Goal: Information Seeking & Learning: Learn about a topic

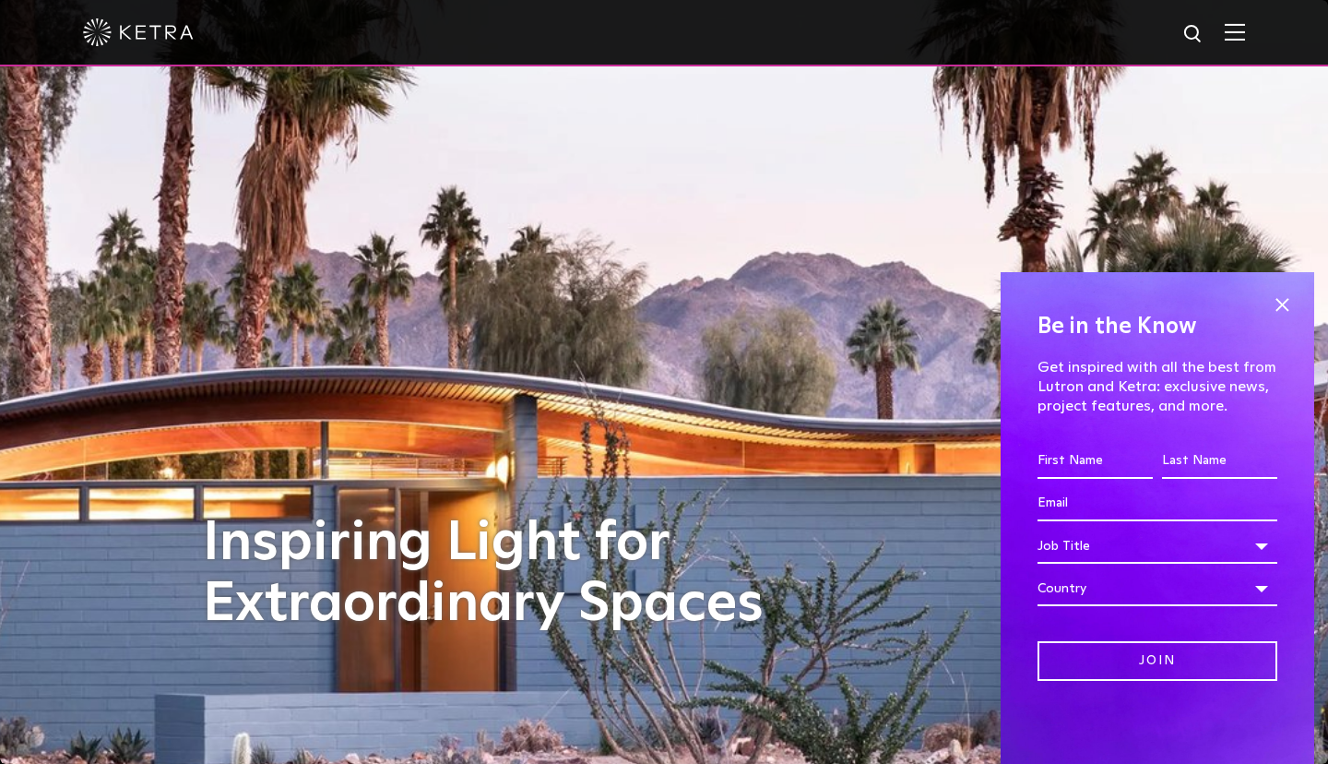
click at [1230, 34] on img at bounding box center [1235, 32] width 20 height 18
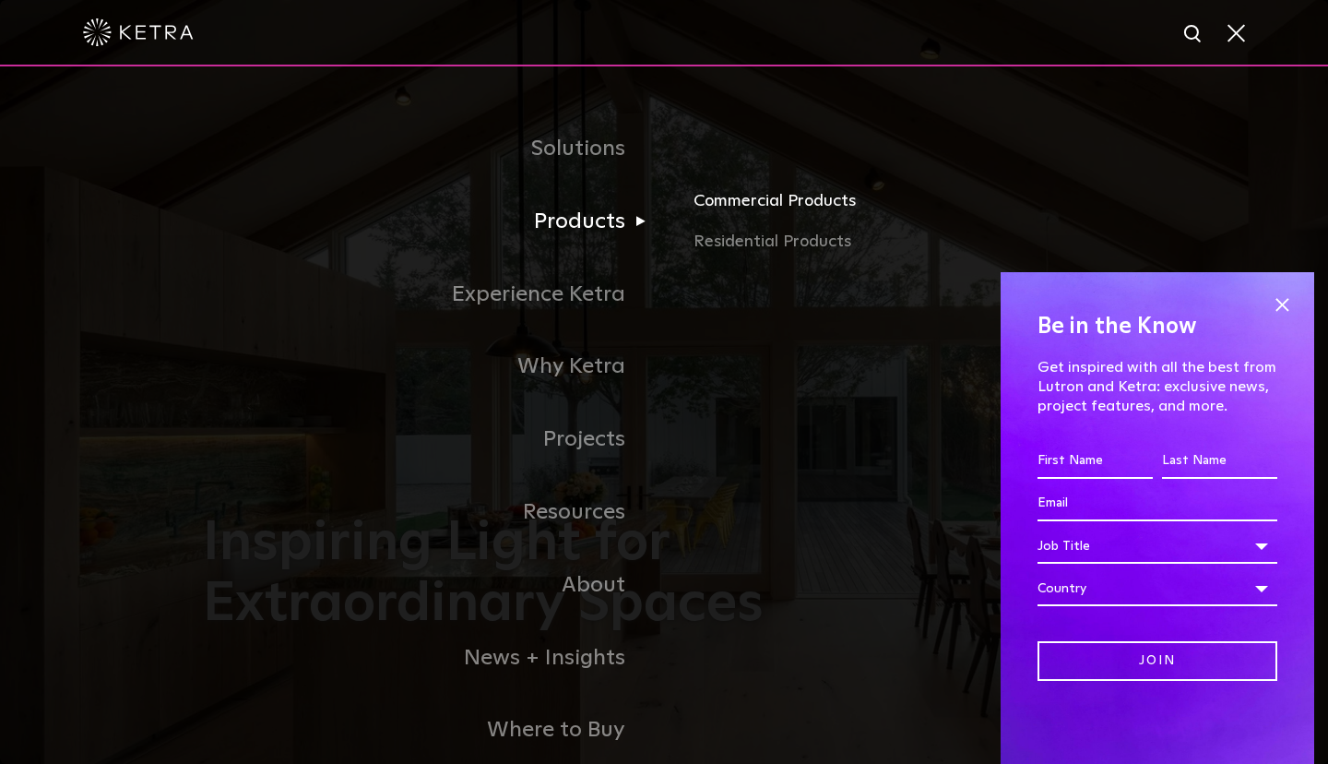
click at [751, 207] on link "Commercial Products" at bounding box center [910, 208] width 432 height 41
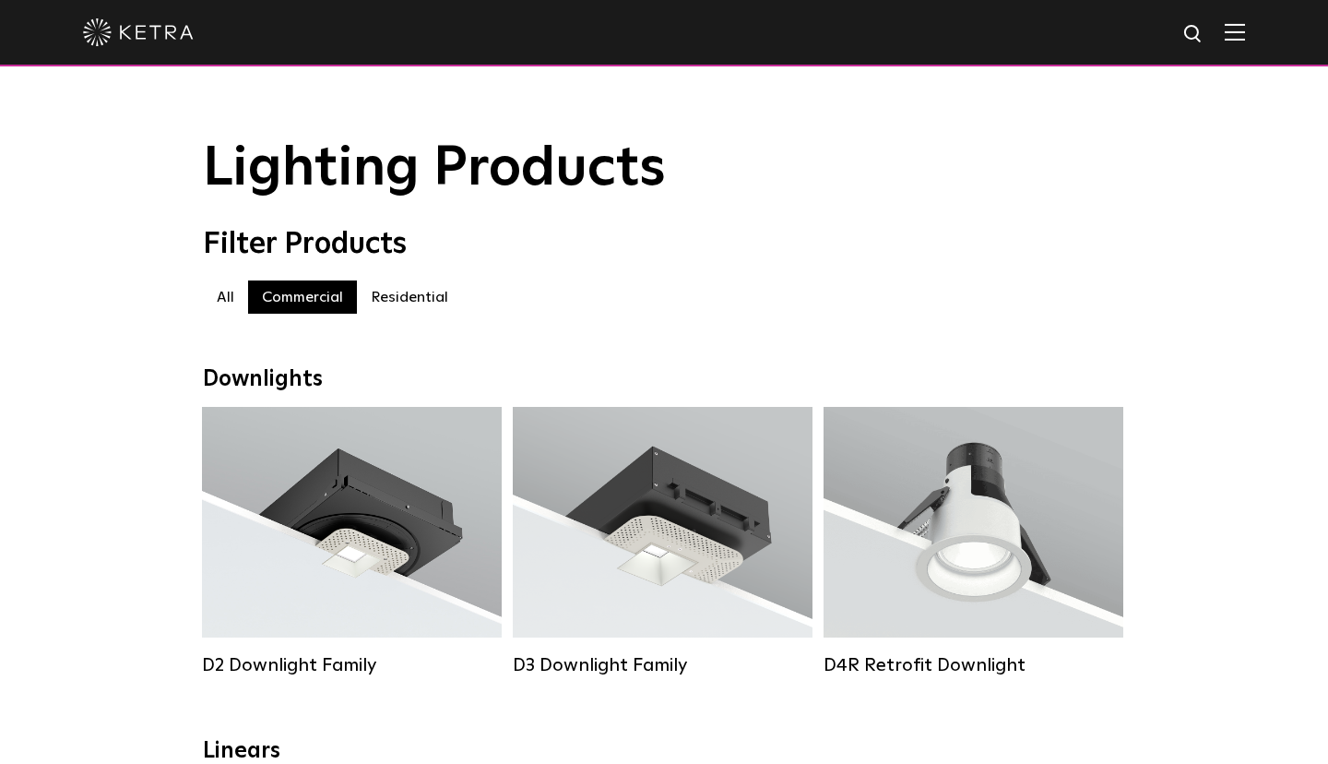
click at [1231, 32] on img at bounding box center [1235, 32] width 20 height 18
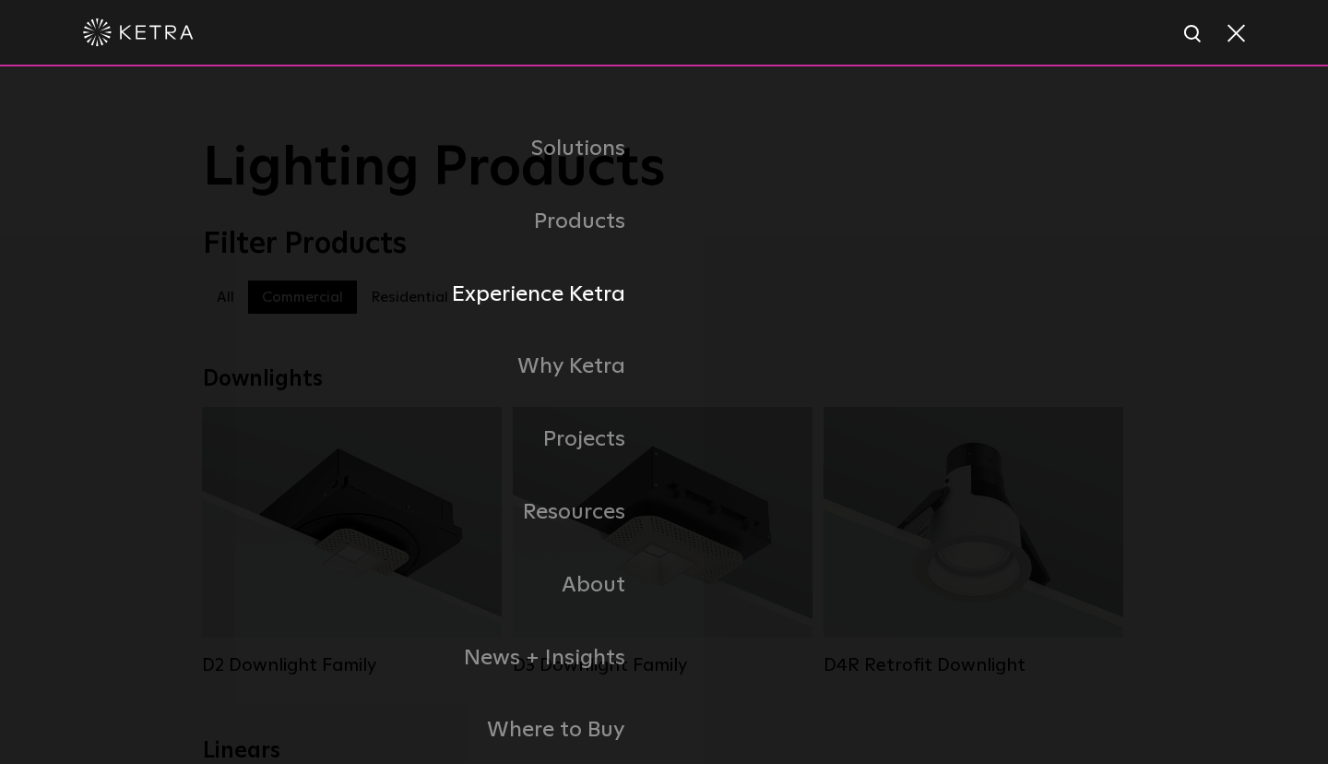
click at [560, 292] on link "Experience Ketra" at bounding box center [433, 294] width 461 height 73
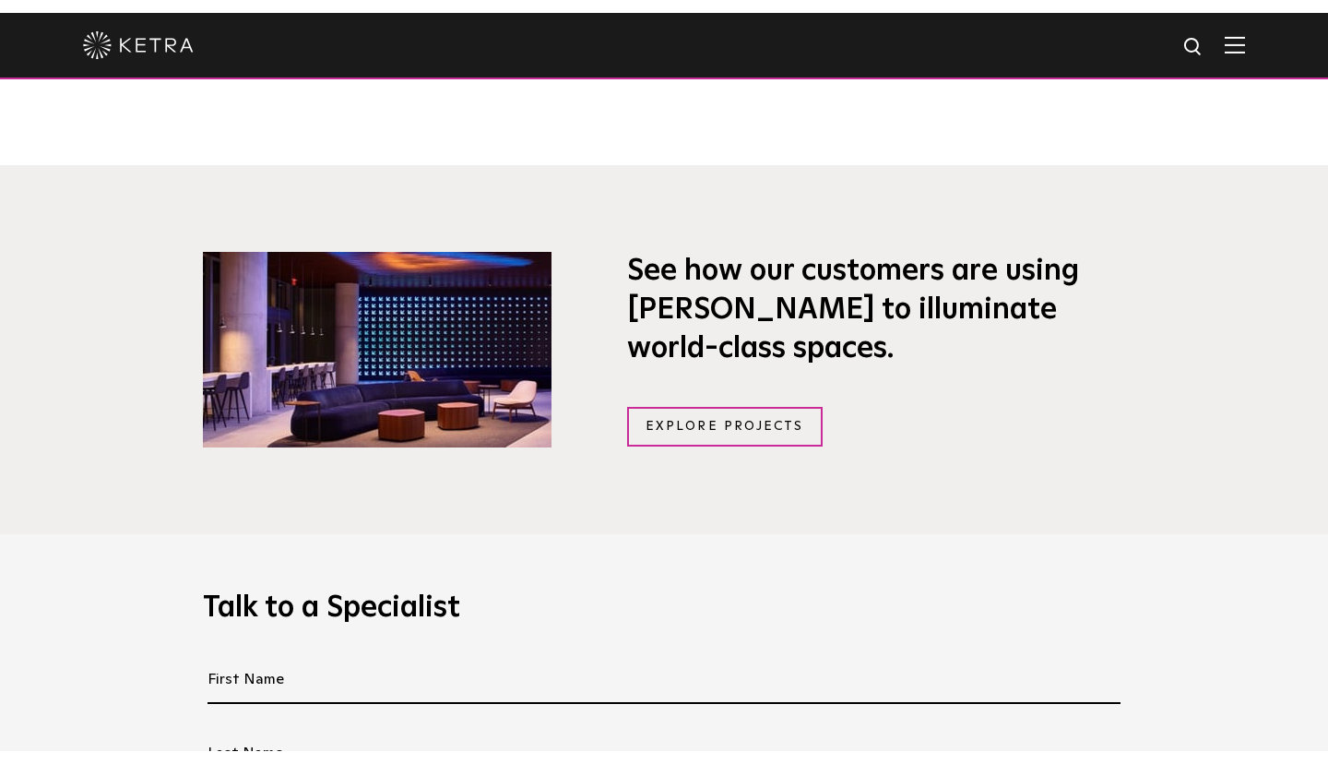
scroll to position [1295, 0]
